Goal: Information Seeking & Learning: Compare options

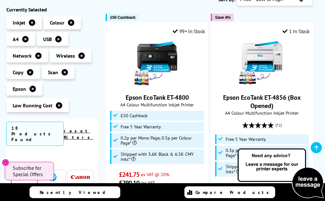
click at [38, 55] on icon at bounding box center [38, 55] width 6 height 6
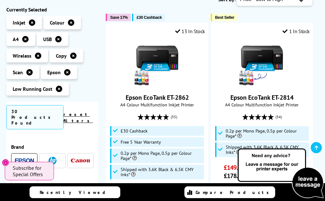
click at [59, 40] on icon at bounding box center [58, 39] width 6 height 6
